Goal: Complete application form

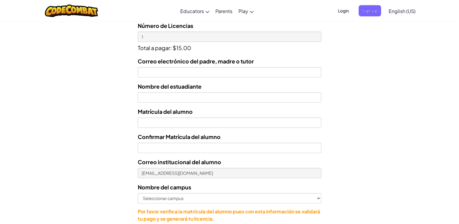
scroll to position [222, 0]
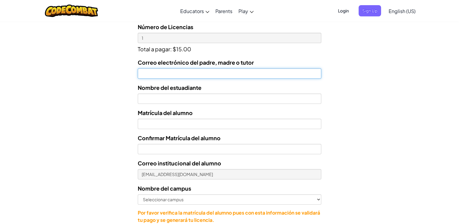
click at [256, 73] on input "Correo electrónico del padre, madre o tutor" at bounding box center [230, 73] width 184 height 10
type input "[EMAIL_ADDRESS][DOMAIN_NAME]"
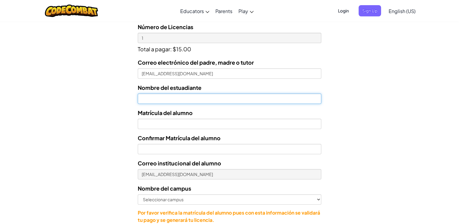
type input "[PERSON_NAME]"
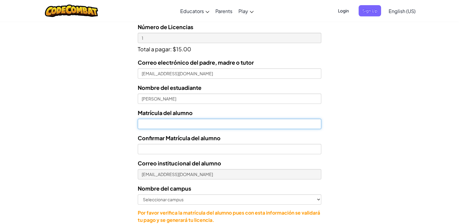
type input "AL07190462"
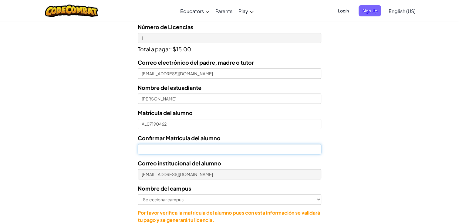
type input "AL07190462"
